Goal: Transaction & Acquisition: Book appointment/travel/reservation

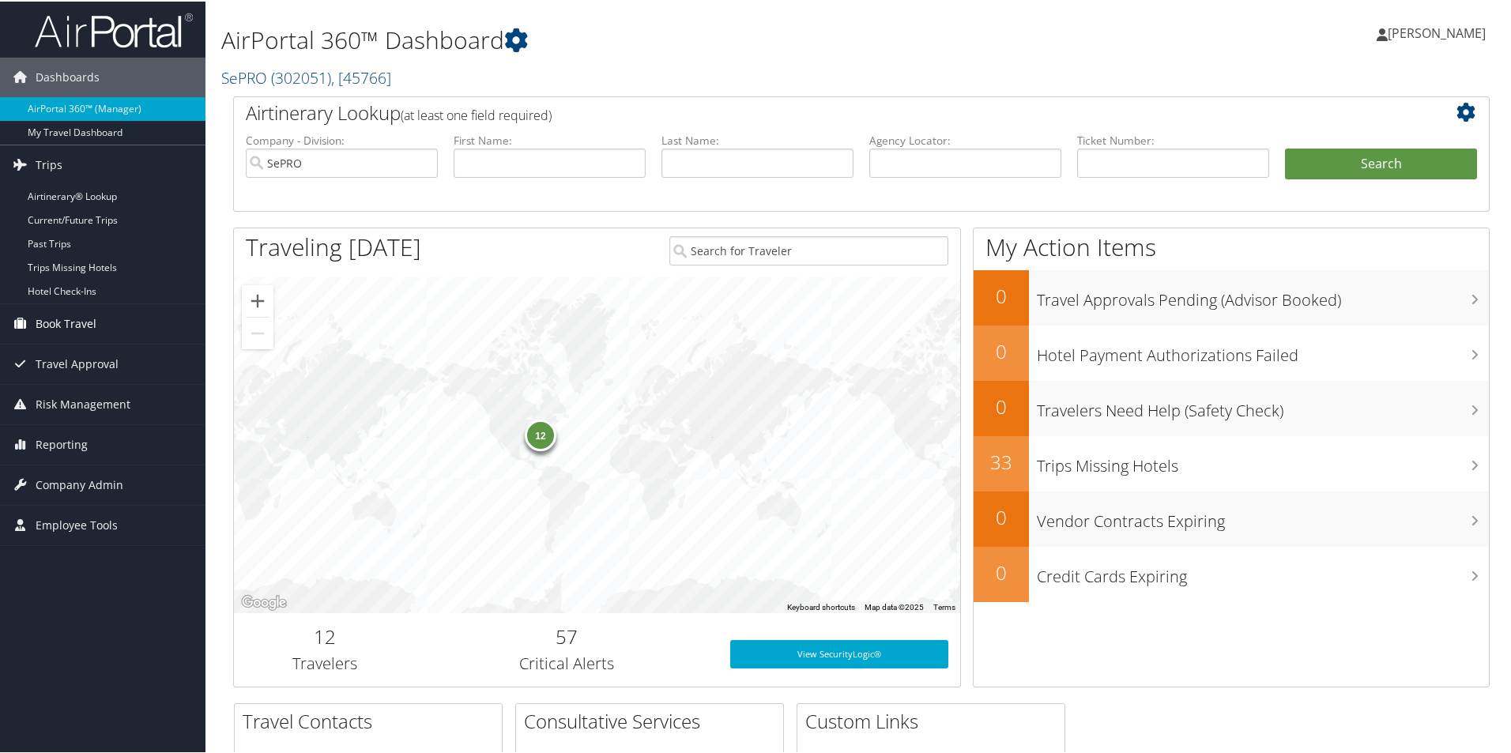
click at [37, 318] on span "Book Travel" at bounding box center [66, 323] width 61 height 40
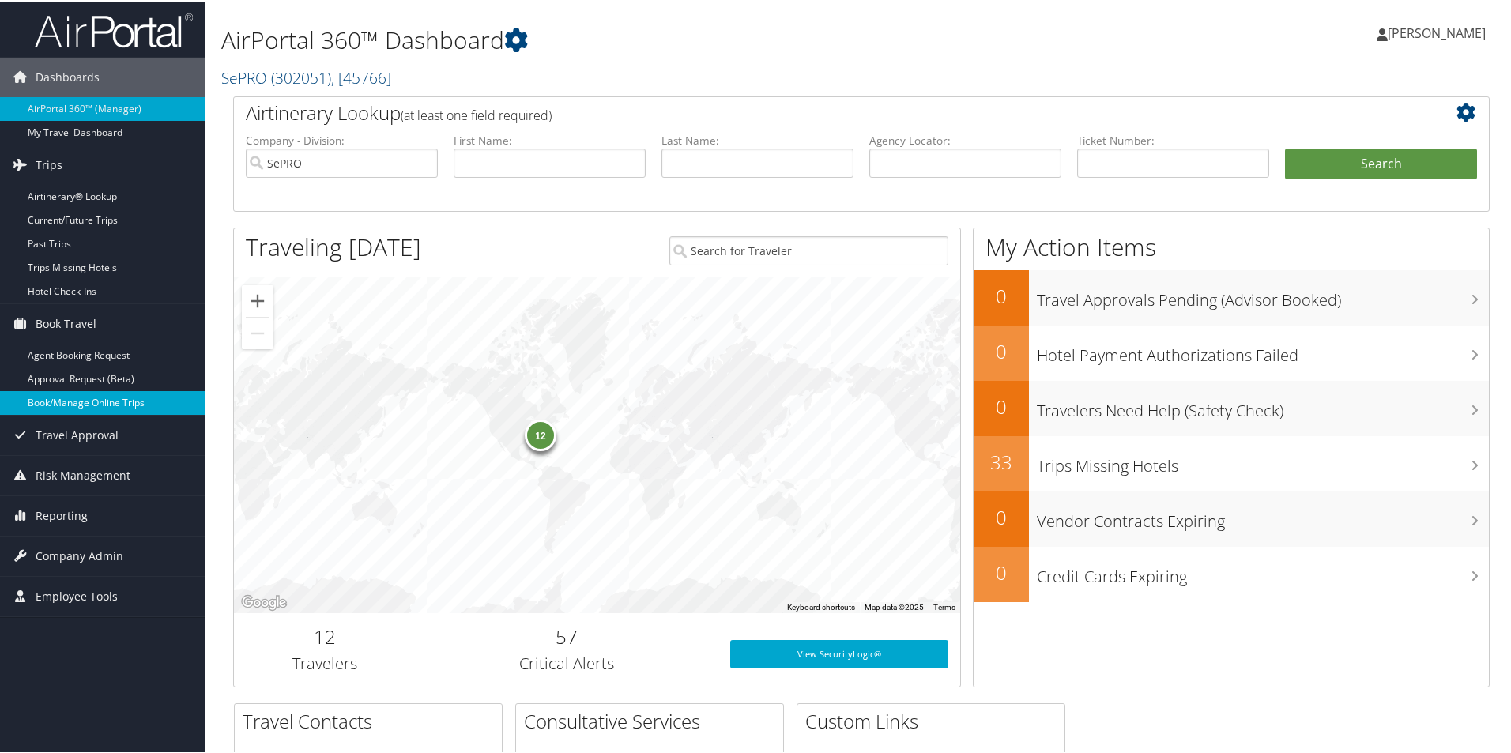
click at [59, 405] on link "Book/Manage Online Trips" at bounding box center [102, 401] width 205 height 24
